Goal: Task Accomplishment & Management: Complete application form

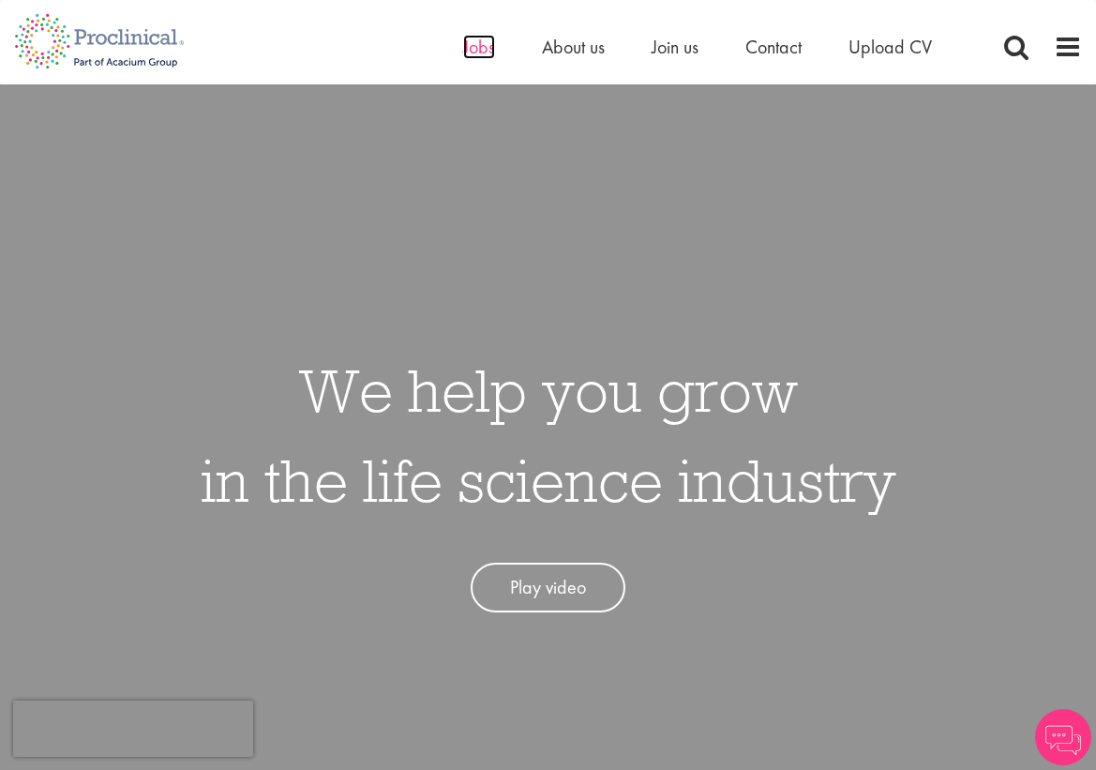
click at [478, 49] on span "Jobs" at bounding box center [479, 47] width 32 height 24
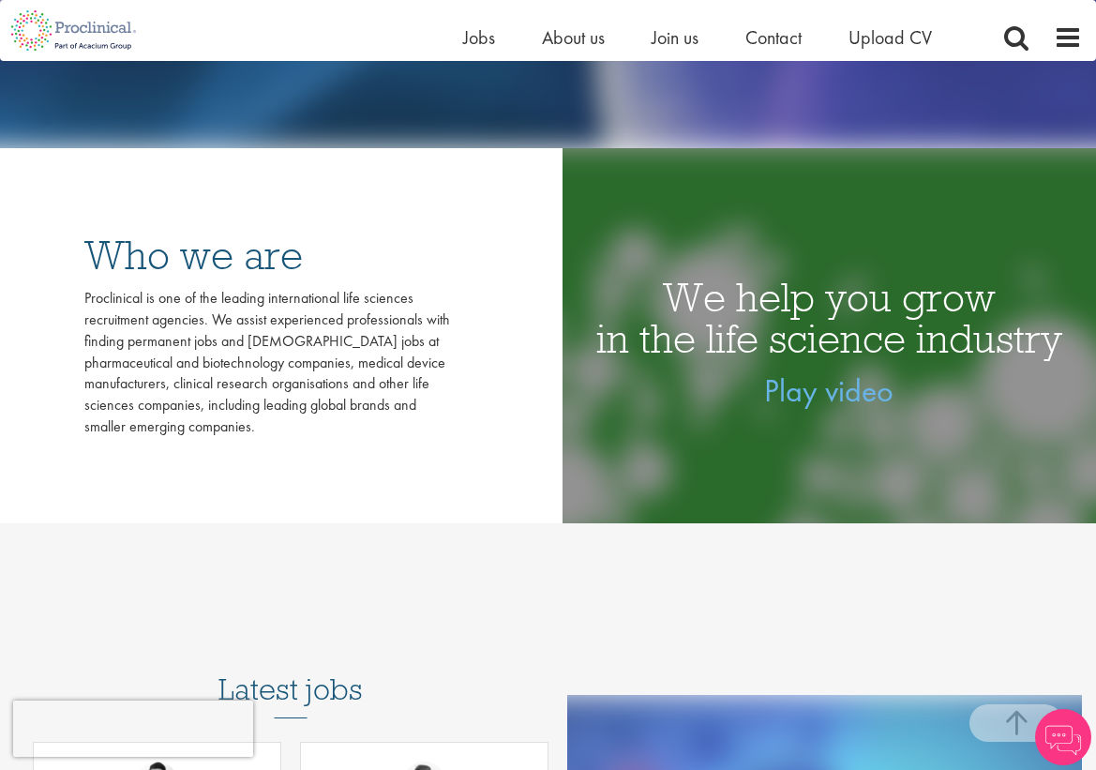
scroll to position [453, 0]
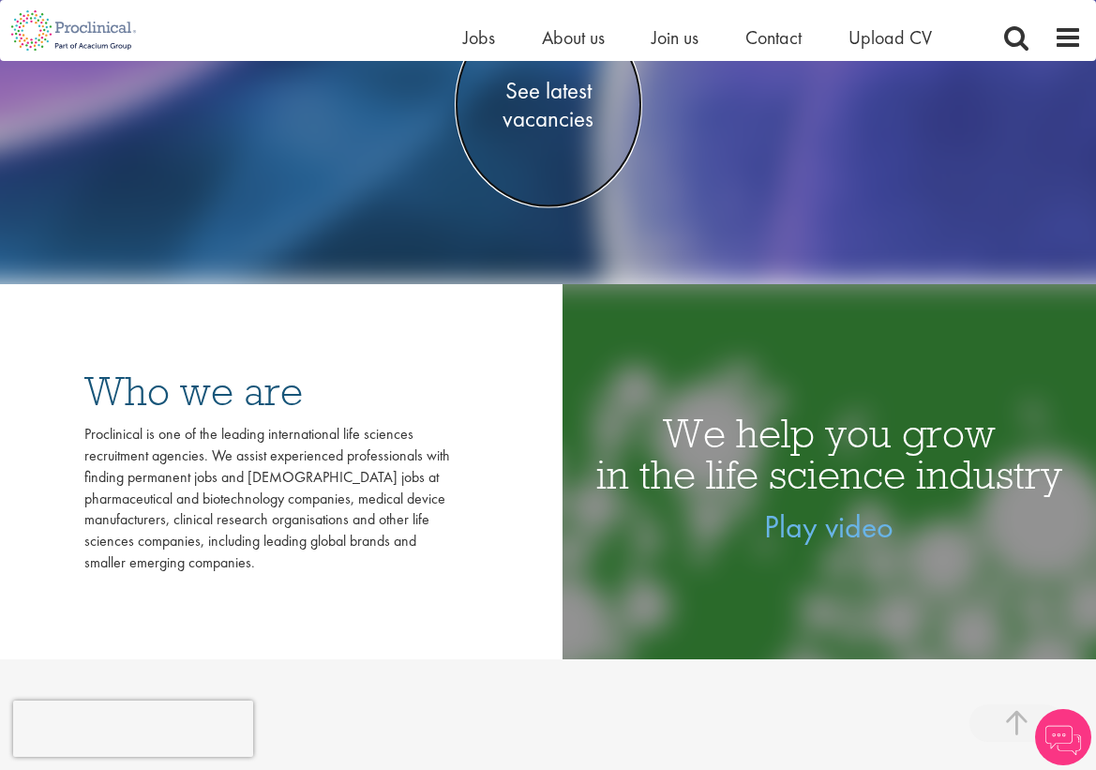
click at [576, 113] on span "See latest vacancies" at bounding box center [548, 104] width 187 height 56
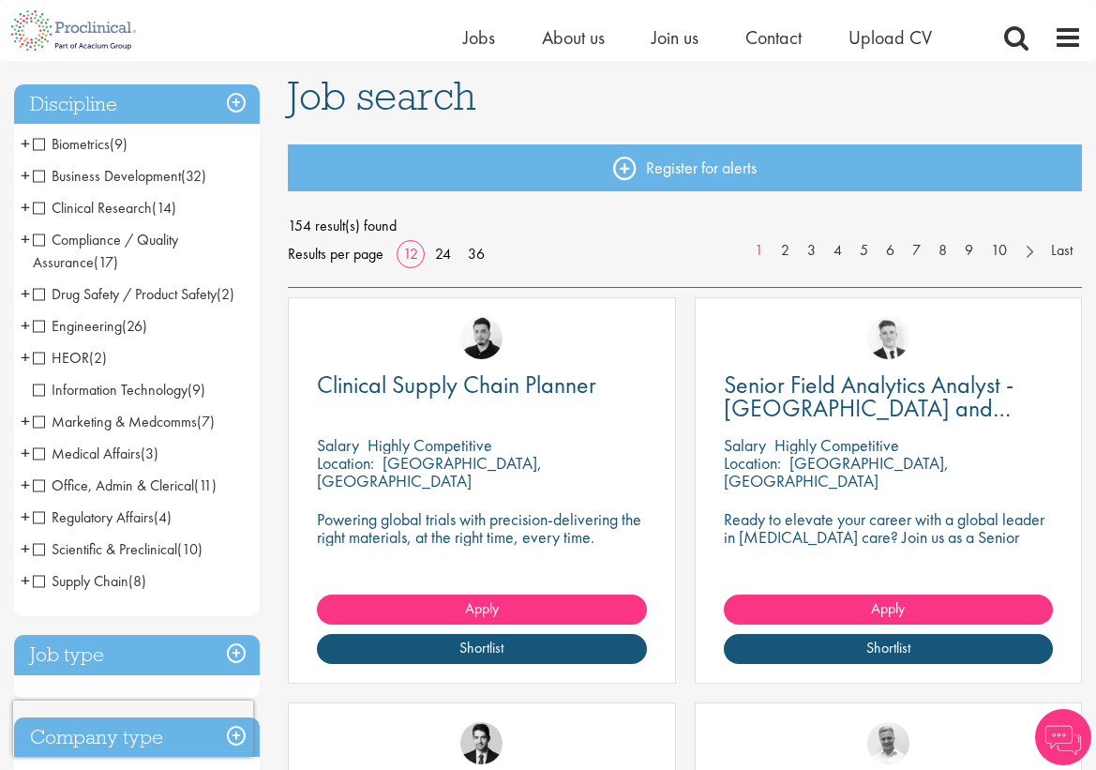
scroll to position [128, 0]
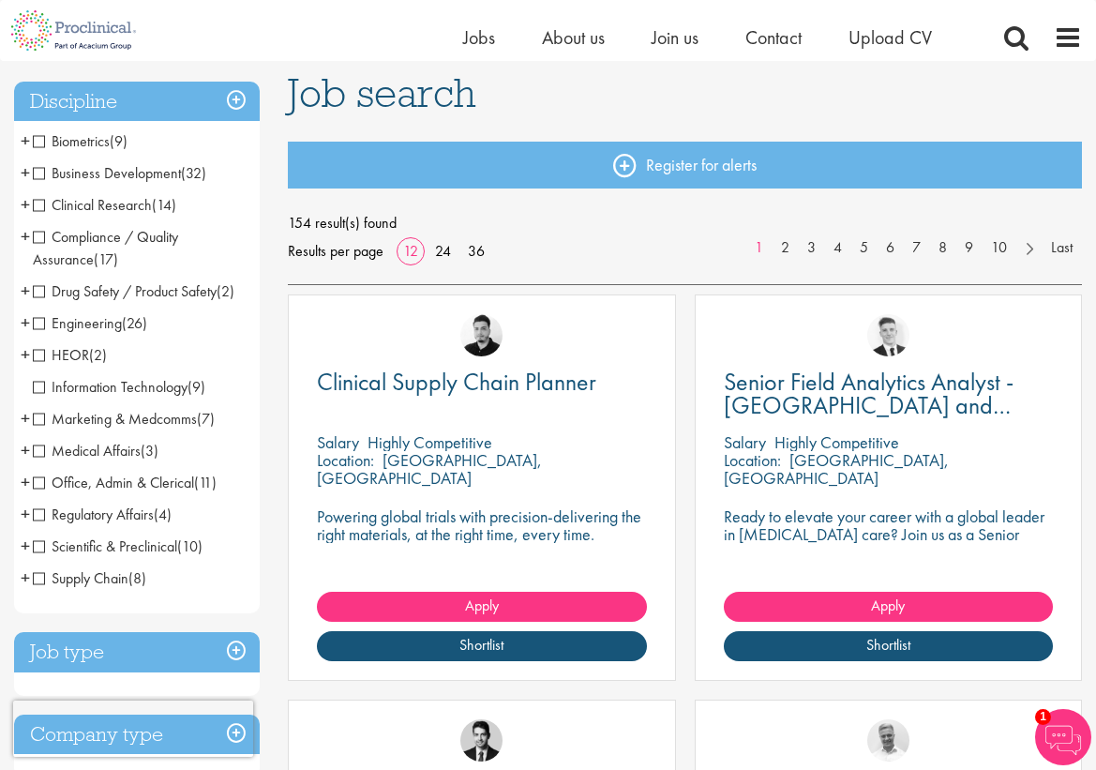
click at [97, 424] on span "Marketing & Medcomms" at bounding box center [115, 419] width 164 height 20
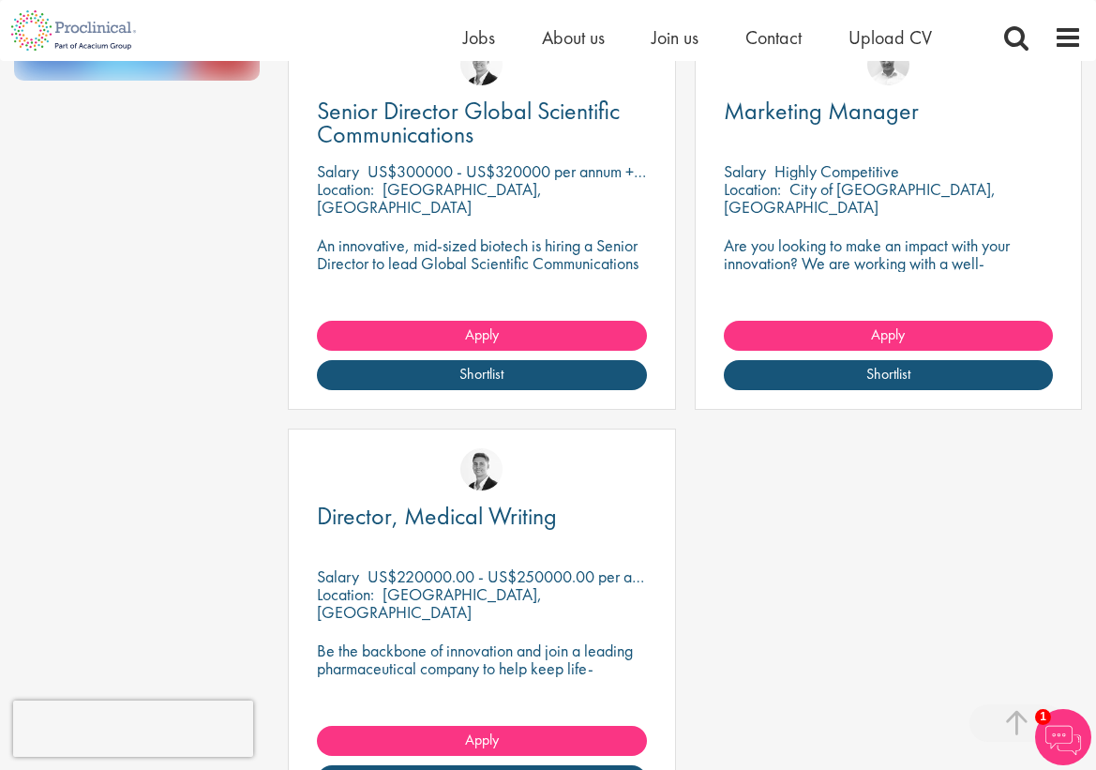
scroll to position [1204, 0]
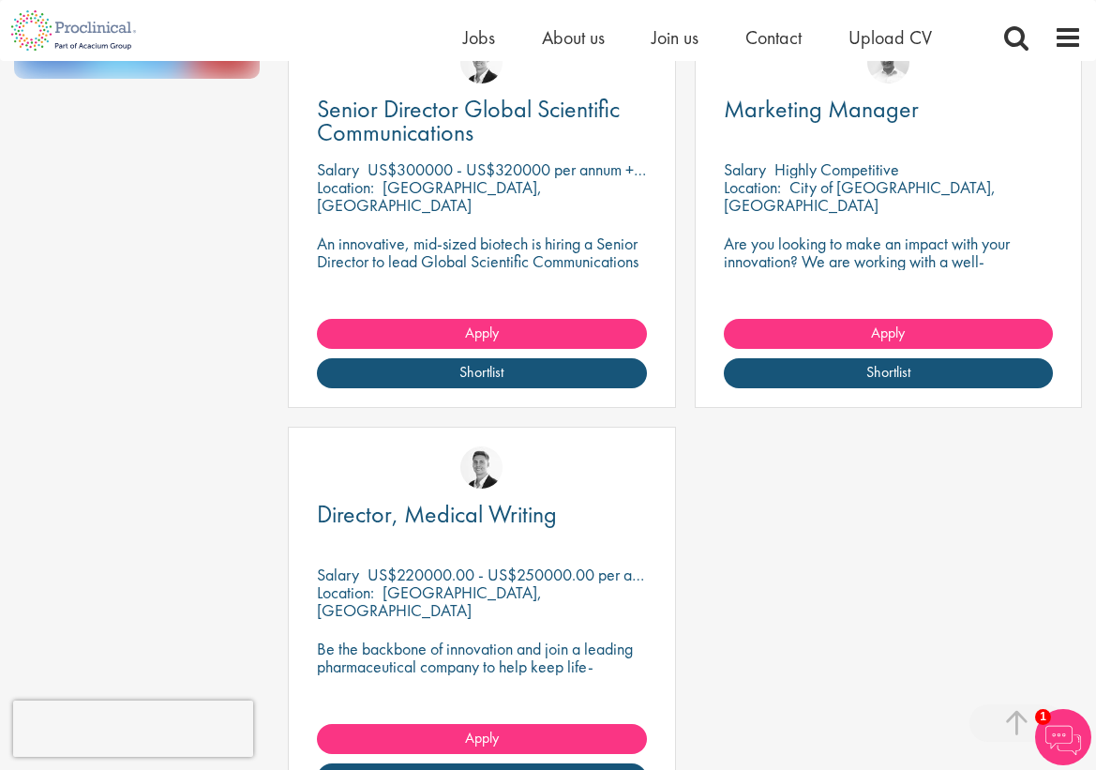
click at [843, 215] on div "Location: City of London, England" at bounding box center [888, 196] width 329 height 37
click at [845, 254] on p "Are you looking to make an impact with your innovation? We are working with a w…" at bounding box center [888, 269] width 329 height 71
click at [835, 124] on span "Marketing Manager" at bounding box center [821, 109] width 195 height 32
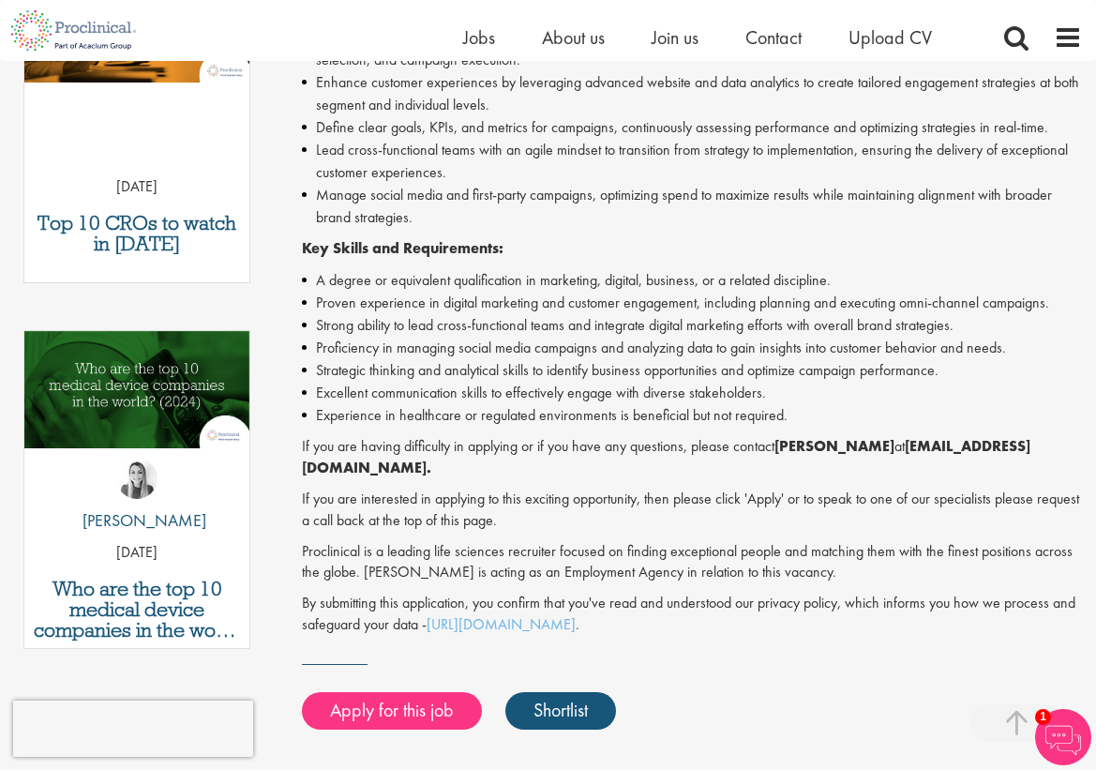
scroll to position [702, 0]
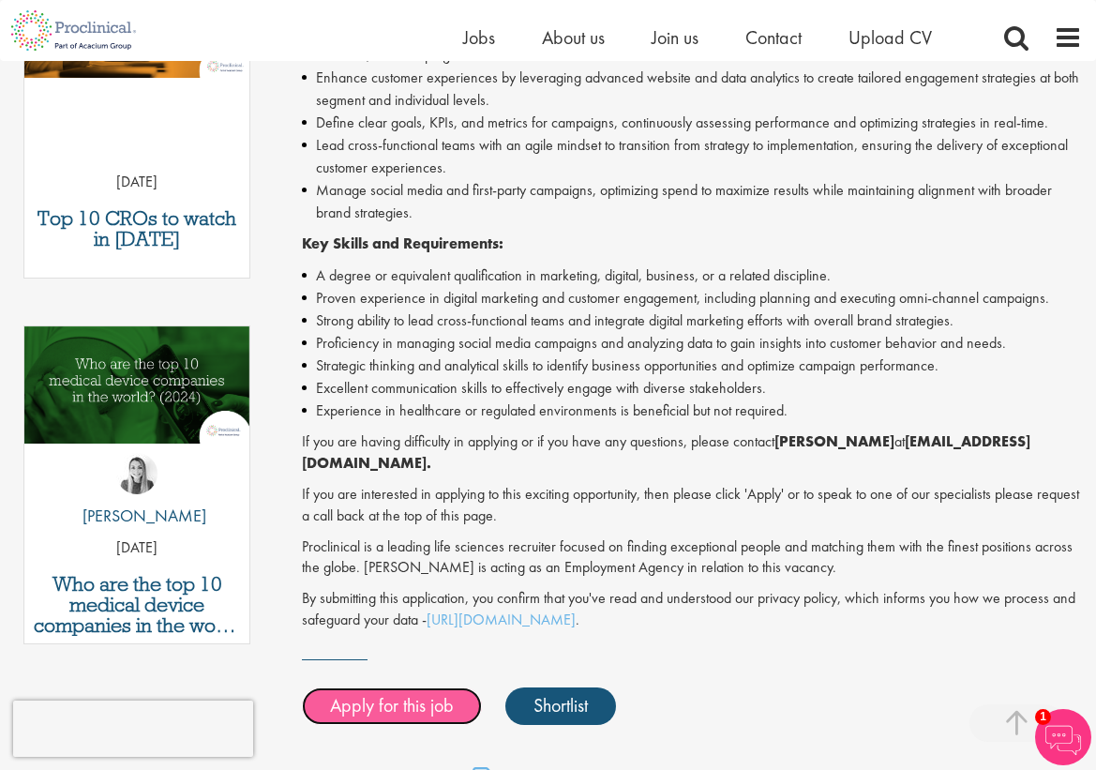
click at [411, 687] on link "Apply for this job" at bounding box center [392, 705] width 180 height 37
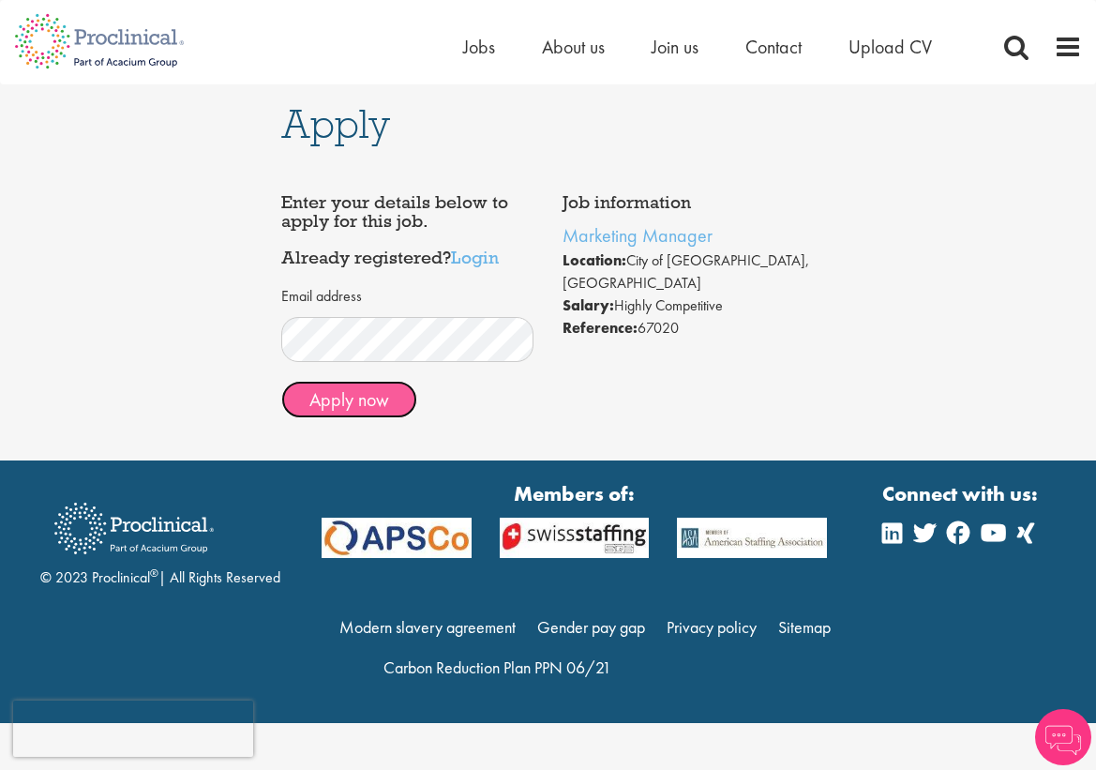
click at [357, 400] on button "Apply now" at bounding box center [349, 399] width 136 height 37
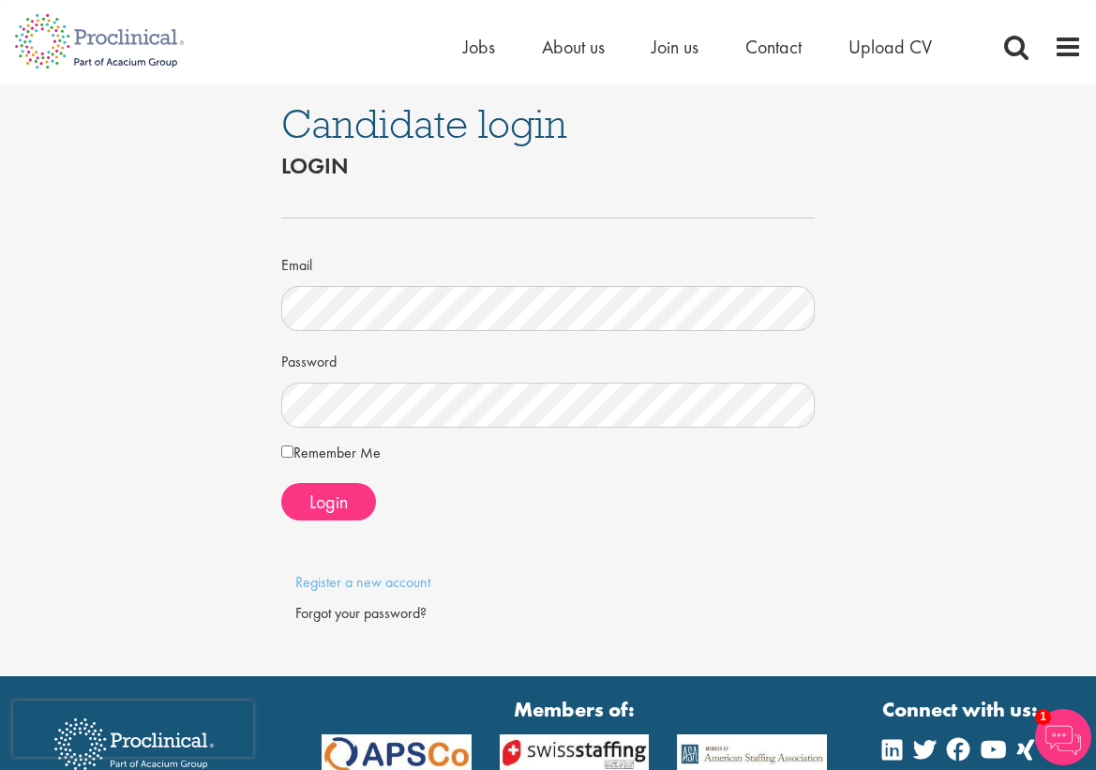
click at [496, 53] on ul "Home Jobs About us Join us Contact Upload CV" at bounding box center [721, 47] width 516 height 28
click at [487, 52] on span "Jobs" at bounding box center [479, 47] width 32 height 24
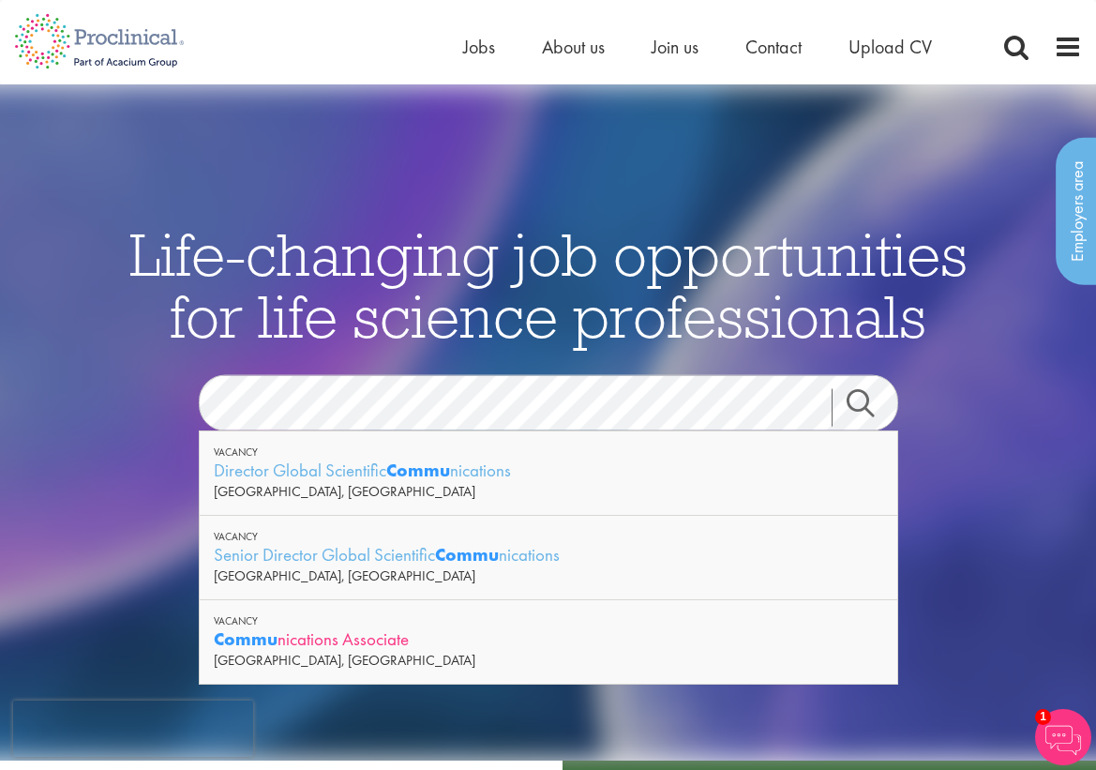
click at [283, 636] on div "Commu nications Associate" at bounding box center [548, 638] width 669 height 23
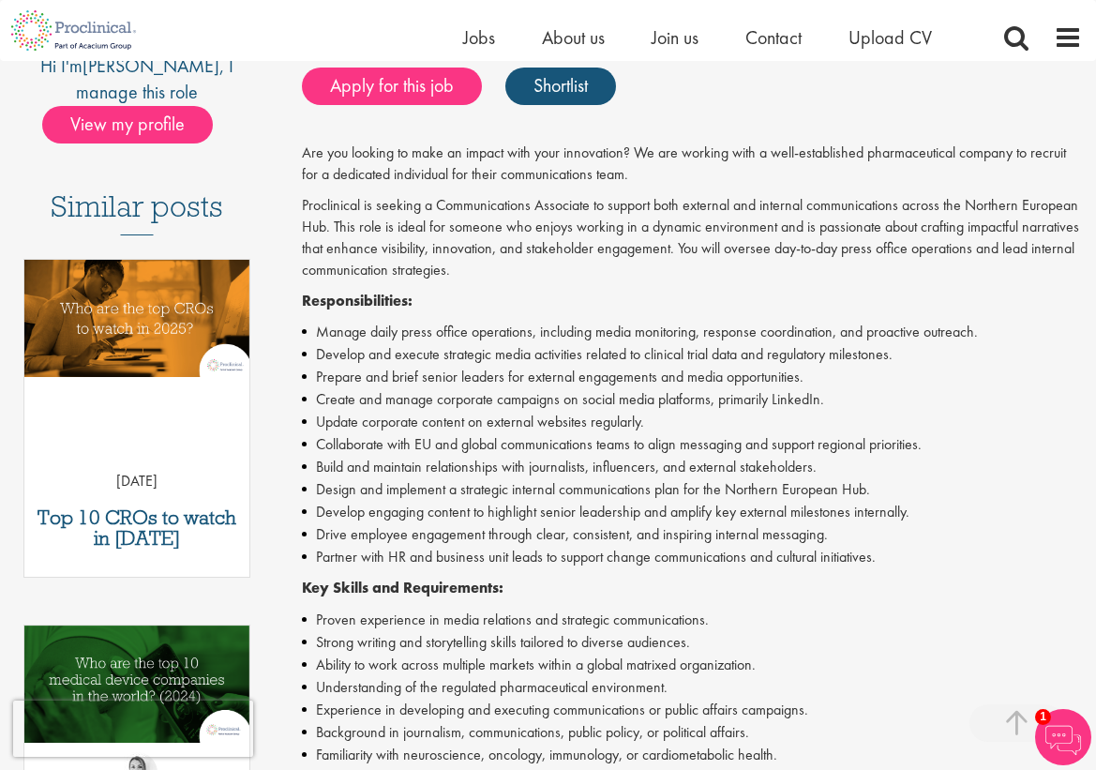
scroll to position [397, 0]
